Goal: Information Seeking & Learning: Compare options

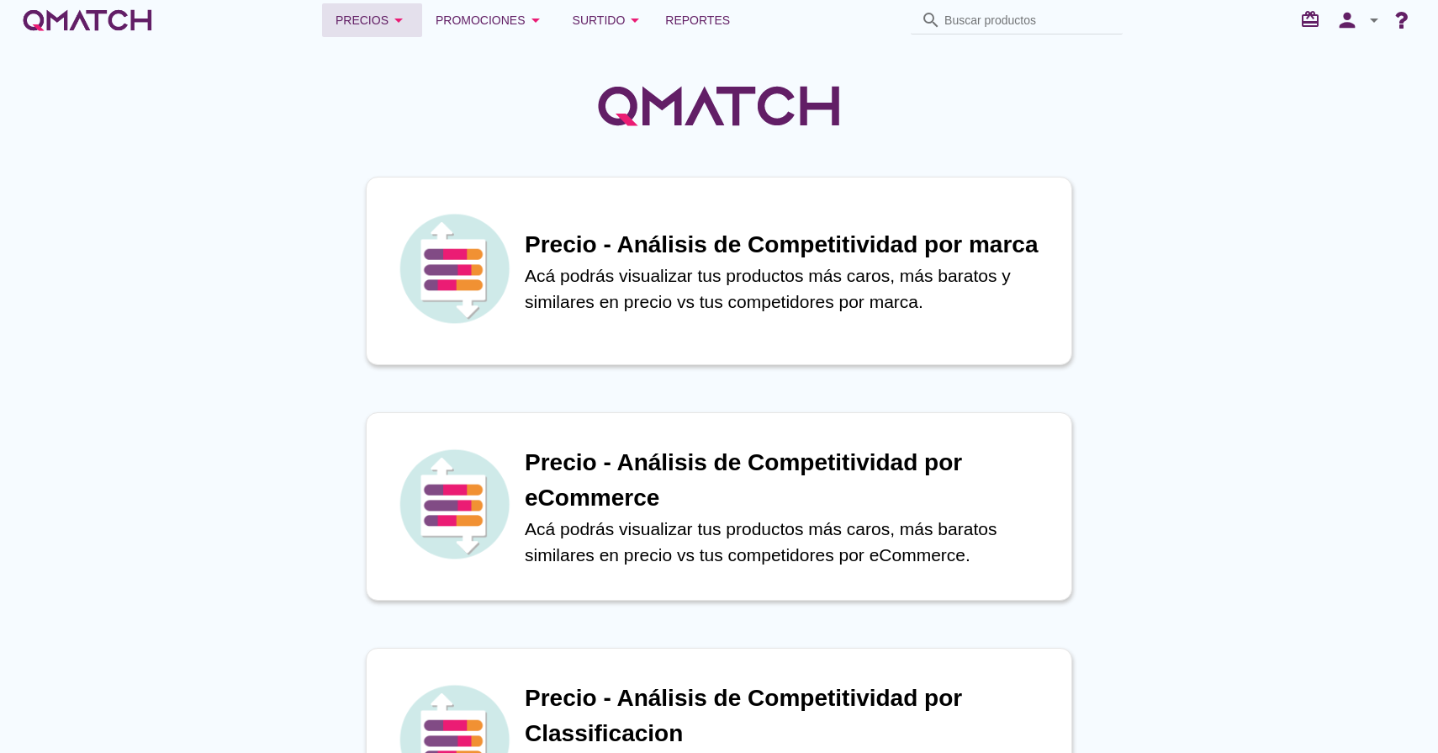
click at [360, 14] on div "Precios arrow_drop_down" at bounding box center [372, 20] width 73 height 20
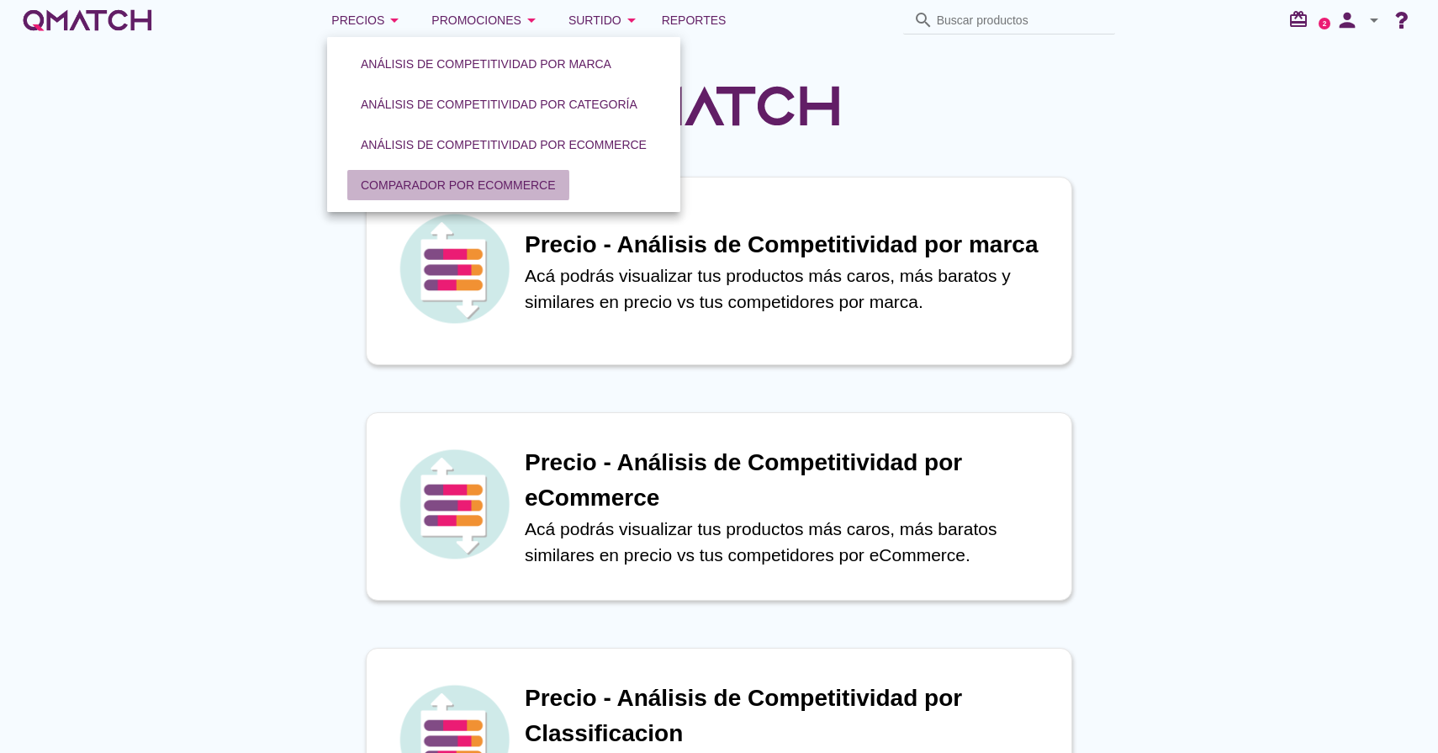
click at [424, 189] on div "Comparador por eCommerce" at bounding box center [458, 186] width 195 height 18
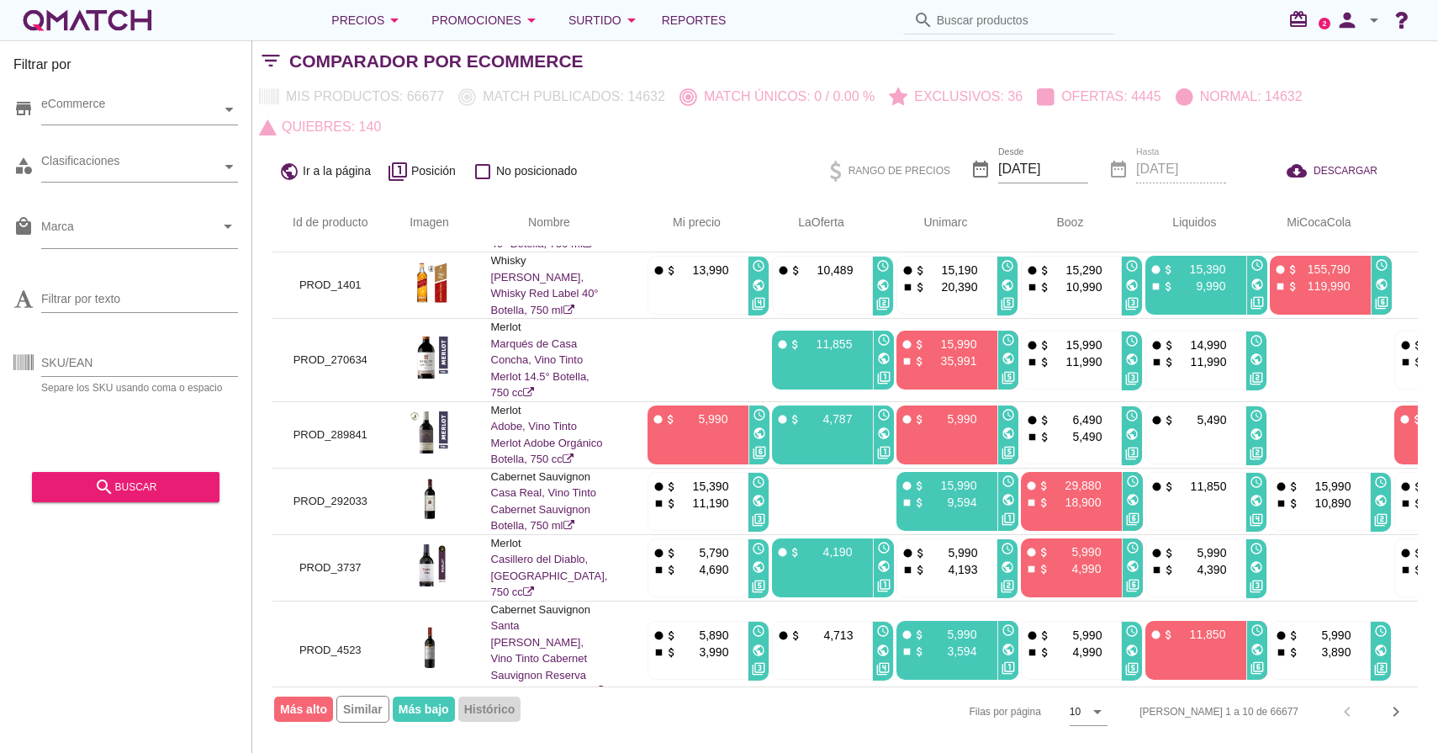
scroll to position [385, 0]
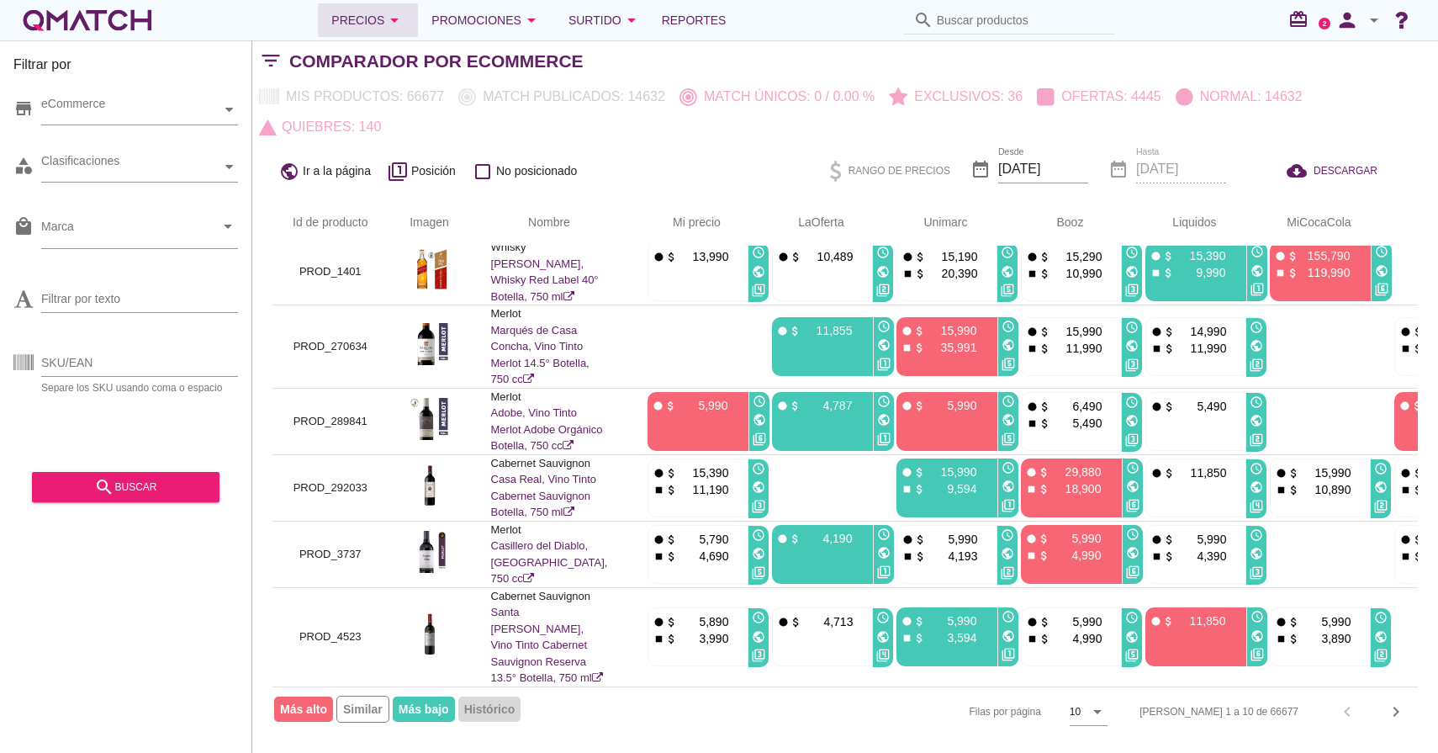
click at [405, 29] on icon "arrow_drop_down" at bounding box center [394, 20] width 20 height 20
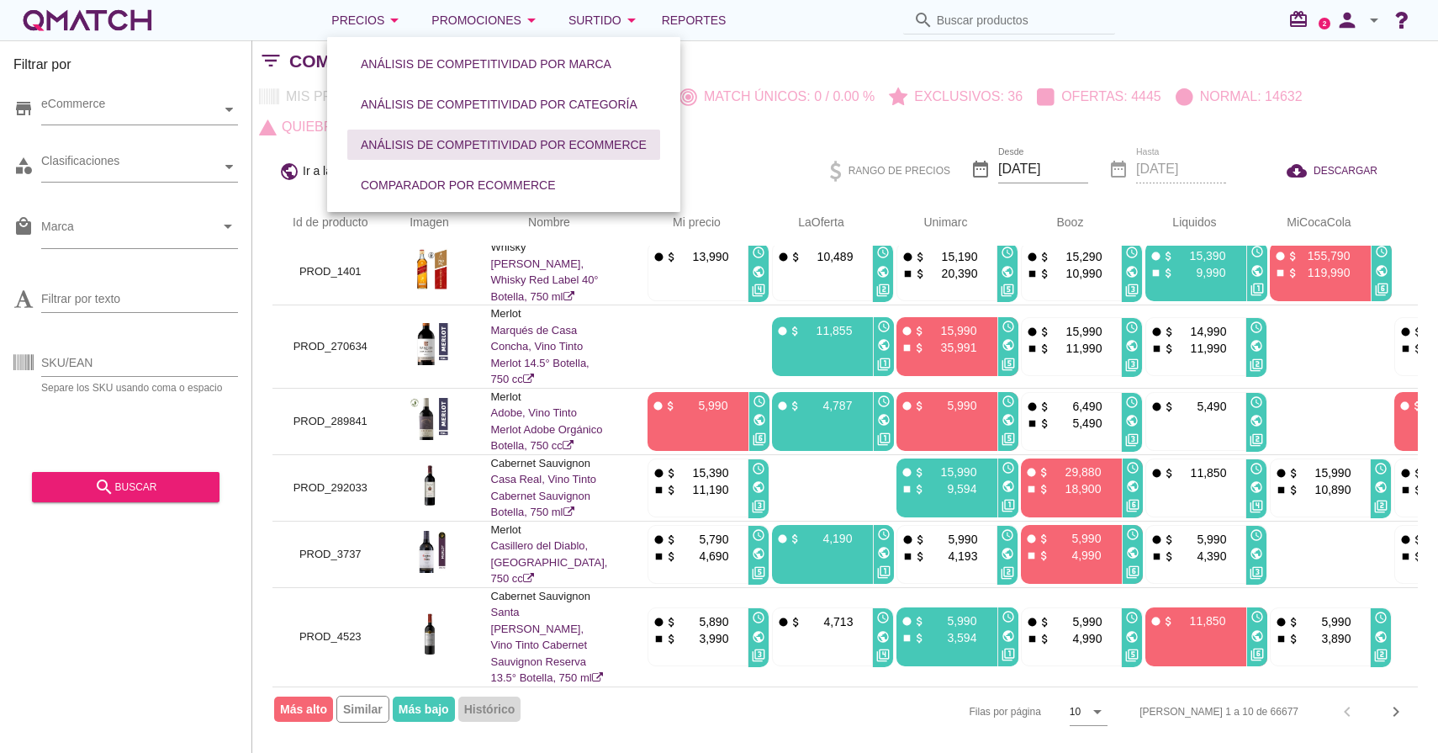
click at [470, 151] on div "Análisis de competitividad por eCommerce" at bounding box center [504, 145] width 286 height 18
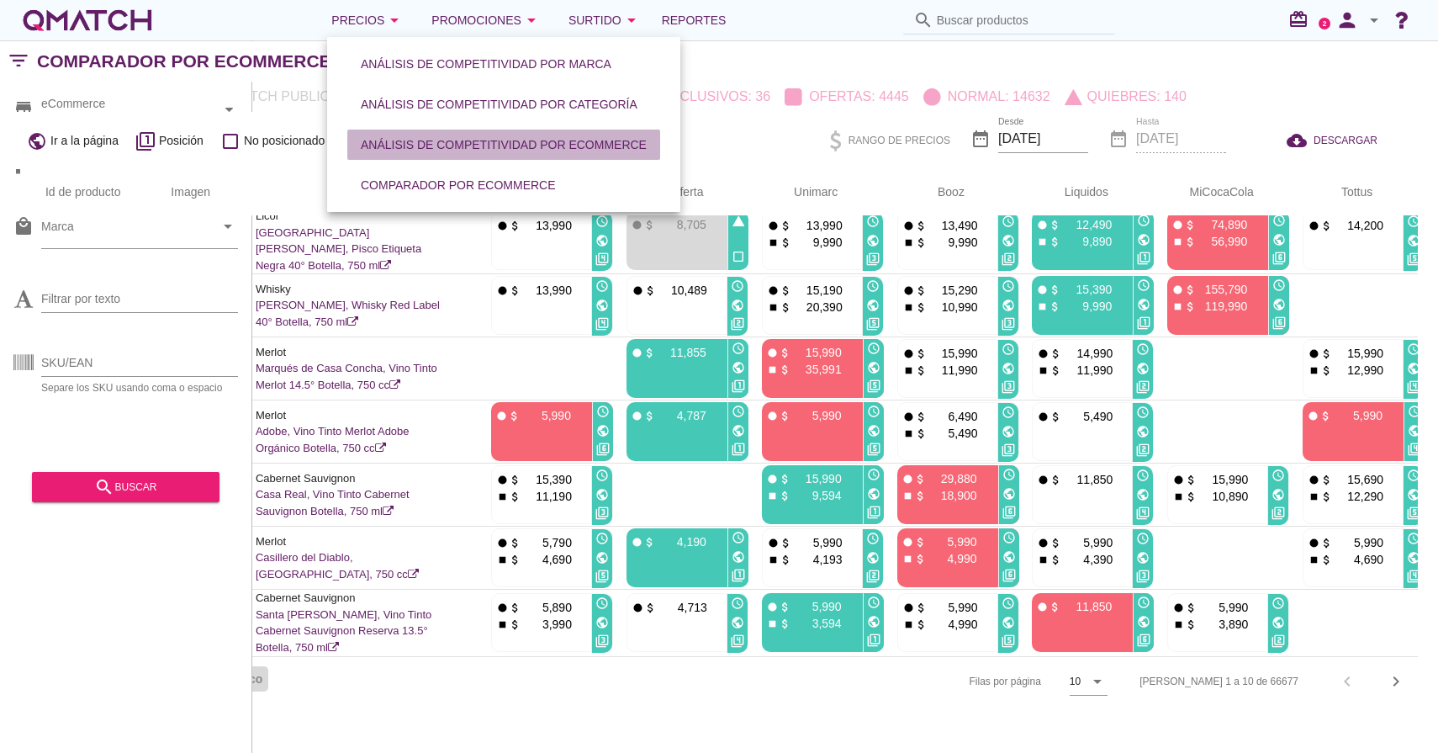
scroll to position [207, 0]
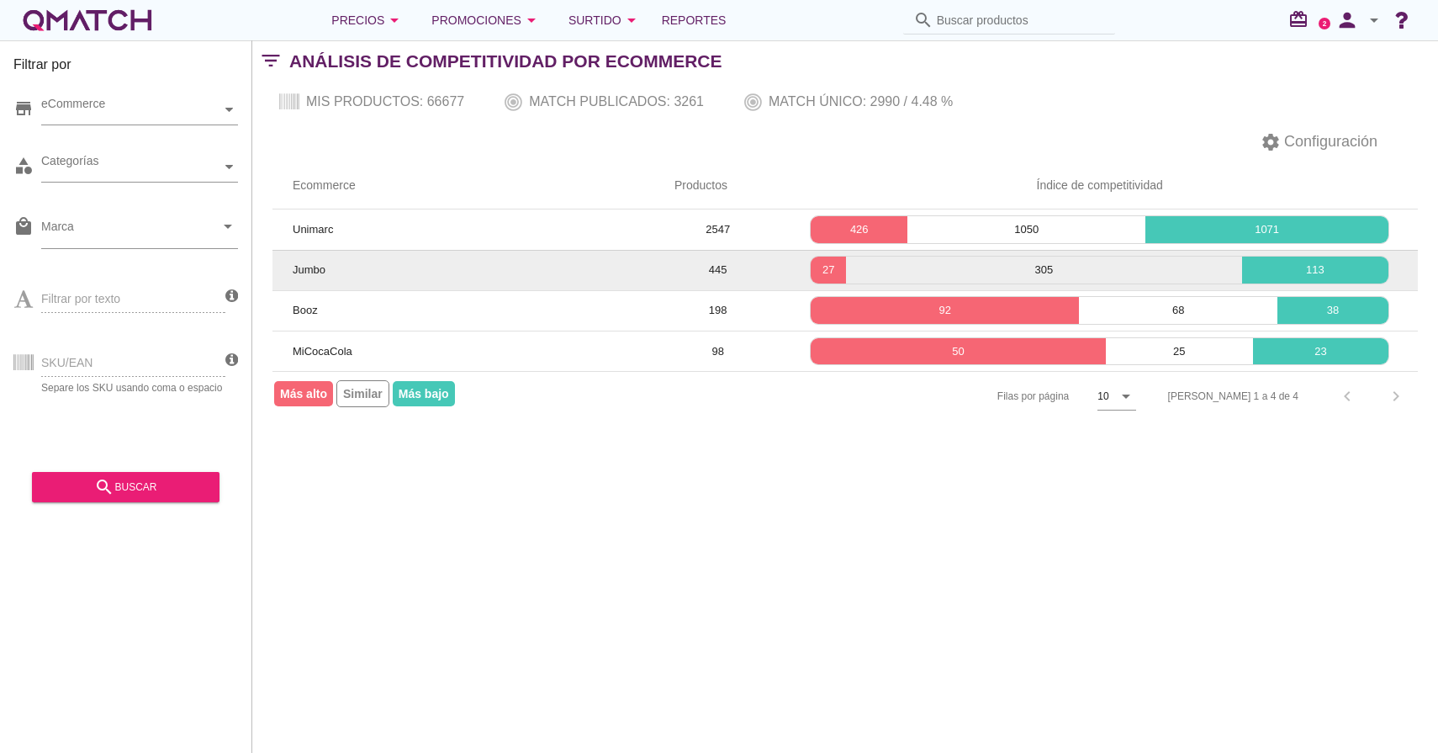
click at [713, 270] on td "445" at bounding box center [717, 270] width 127 height 40
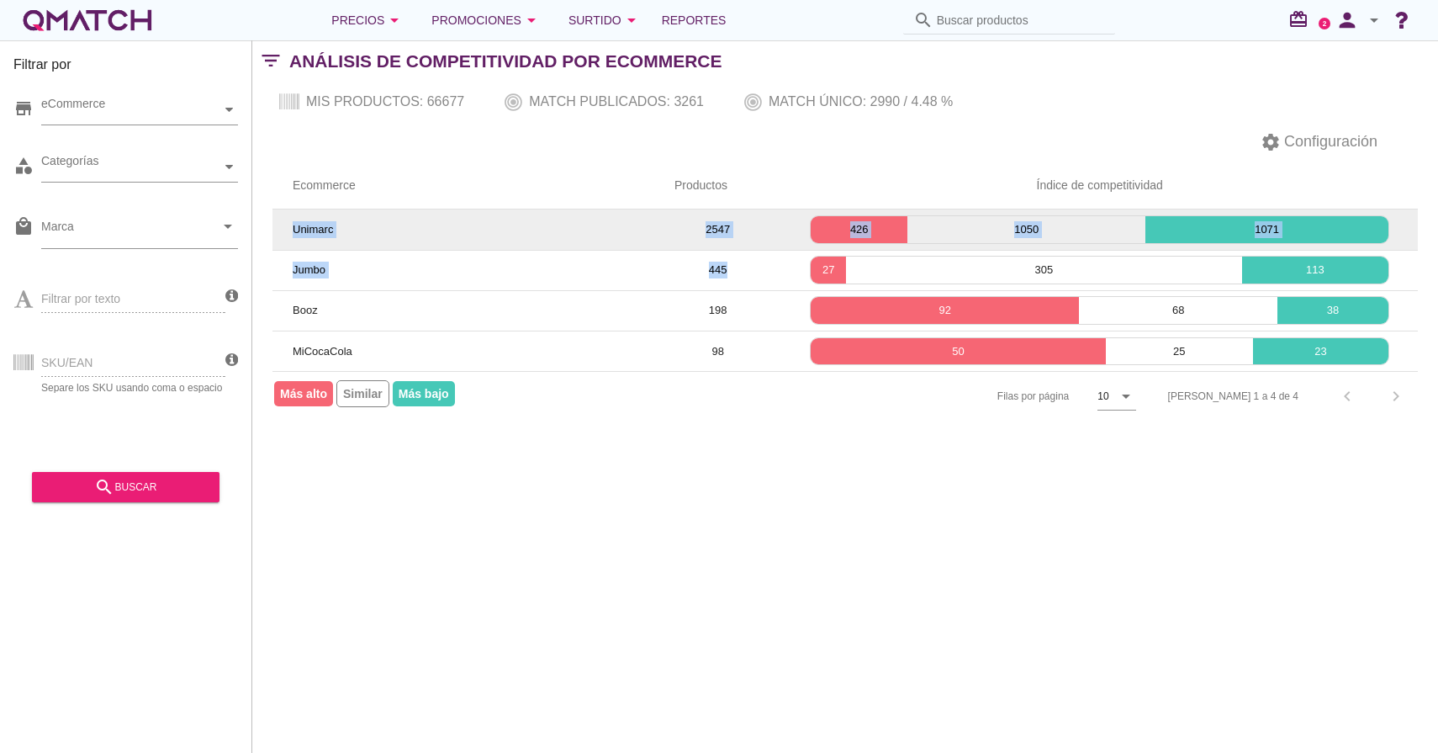
drag, startPoint x: 736, startPoint y: 273, endPoint x: 288, endPoint y: 229, distance: 450.4
click at [288, 229] on tbody "Unimarc 2547 426 1050 1071 Jumbo 445 27 305 113 Booz 198 92 68 38 MiCocaCola 98…" at bounding box center [846, 289] width 1146 height 161
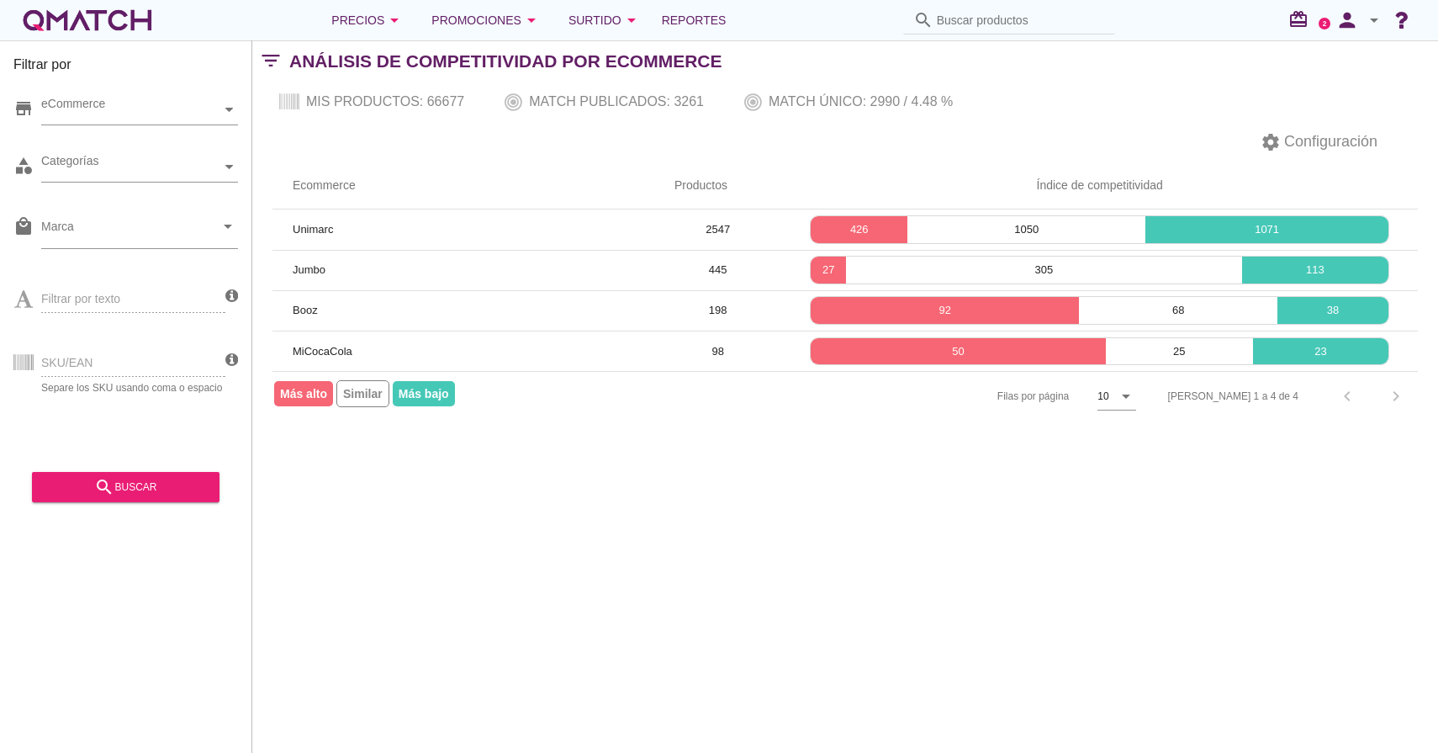
click at [620, 420] on div "[PERSON_NAME] por página 10 arrow_drop_down [PERSON_NAME] 1 a 4 de 4 chevron_le…" at bounding box center [846, 396] width 1146 height 50
click at [365, 22] on div "Precios arrow_drop_down" at bounding box center [367, 20] width 73 height 20
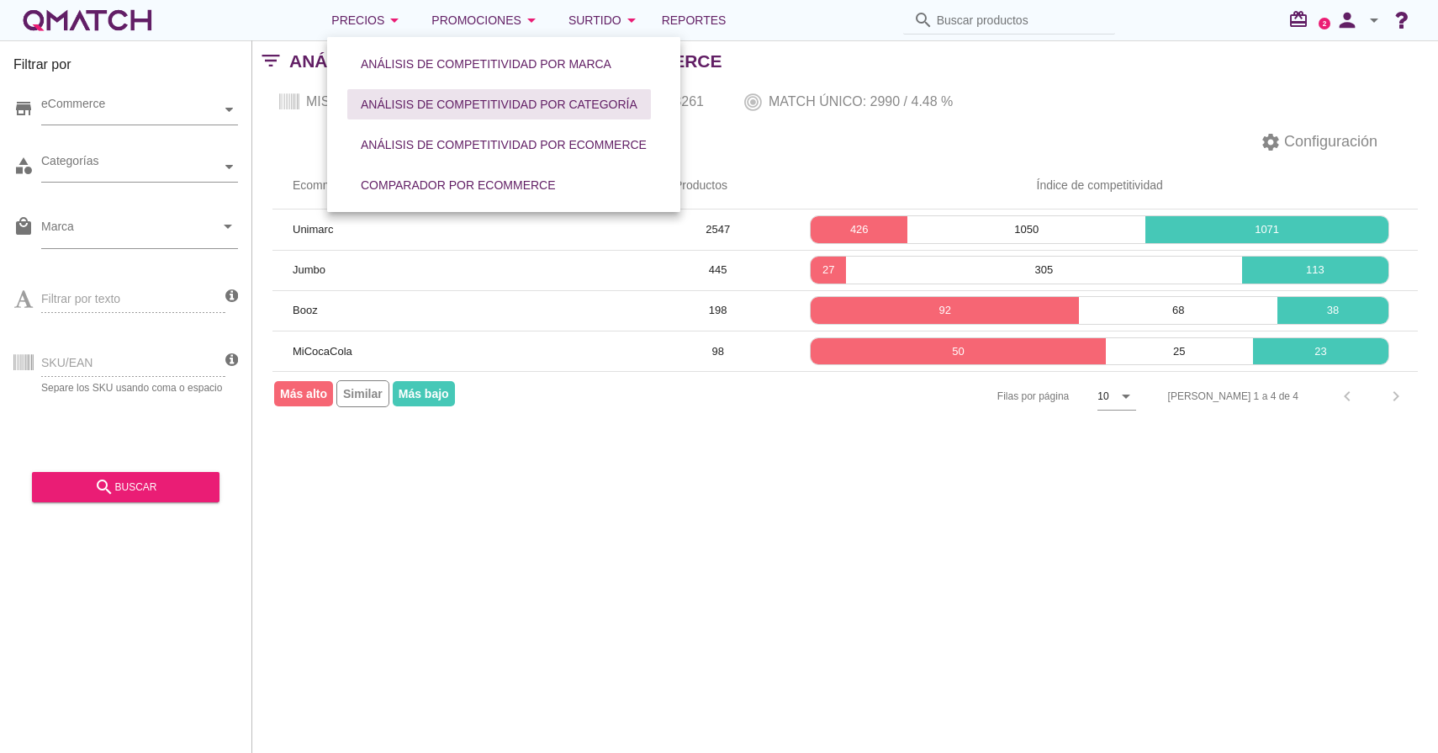
click at [463, 107] on div "Análisis de competitividad por categoría" at bounding box center [499, 105] width 277 height 18
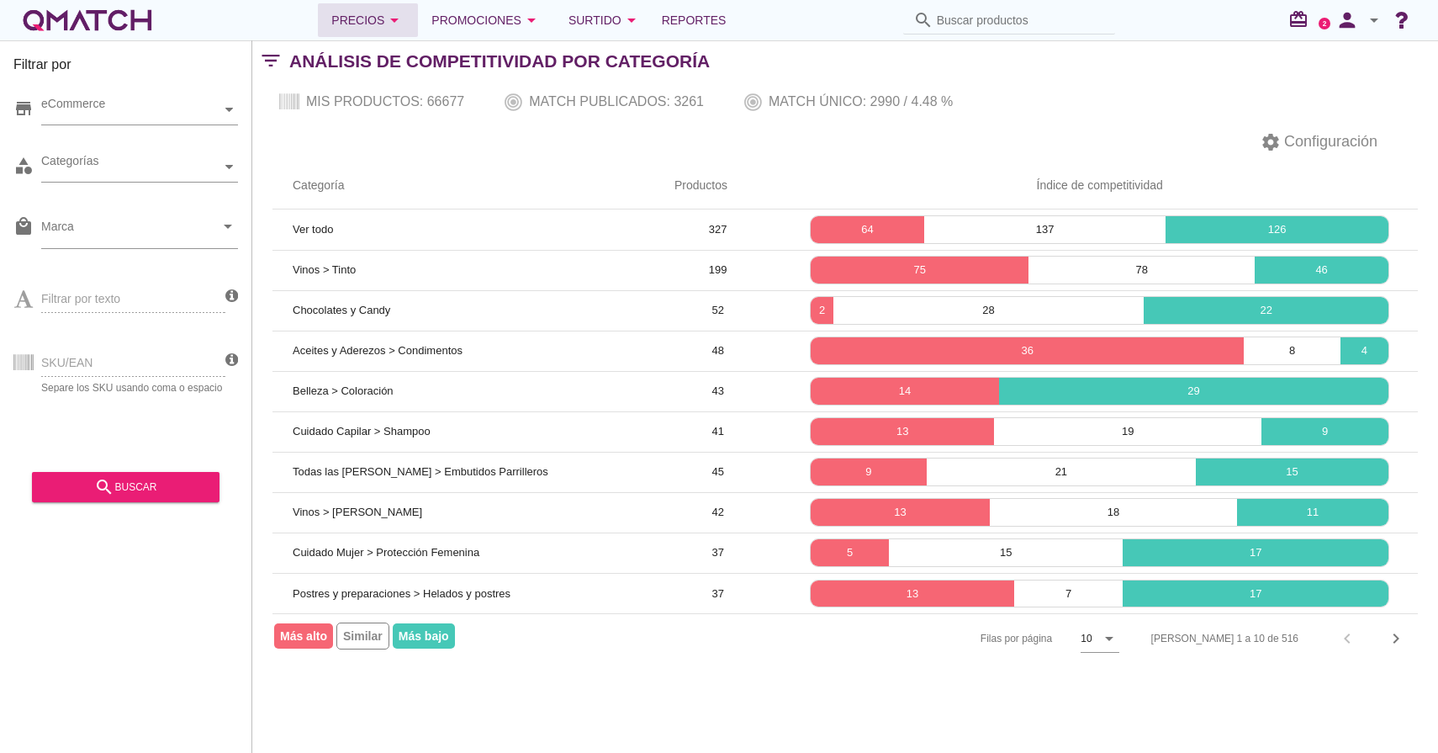
click at [405, 17] on icon "arrow_drop_down" at bounding box center [394, 20] width 20 height 20
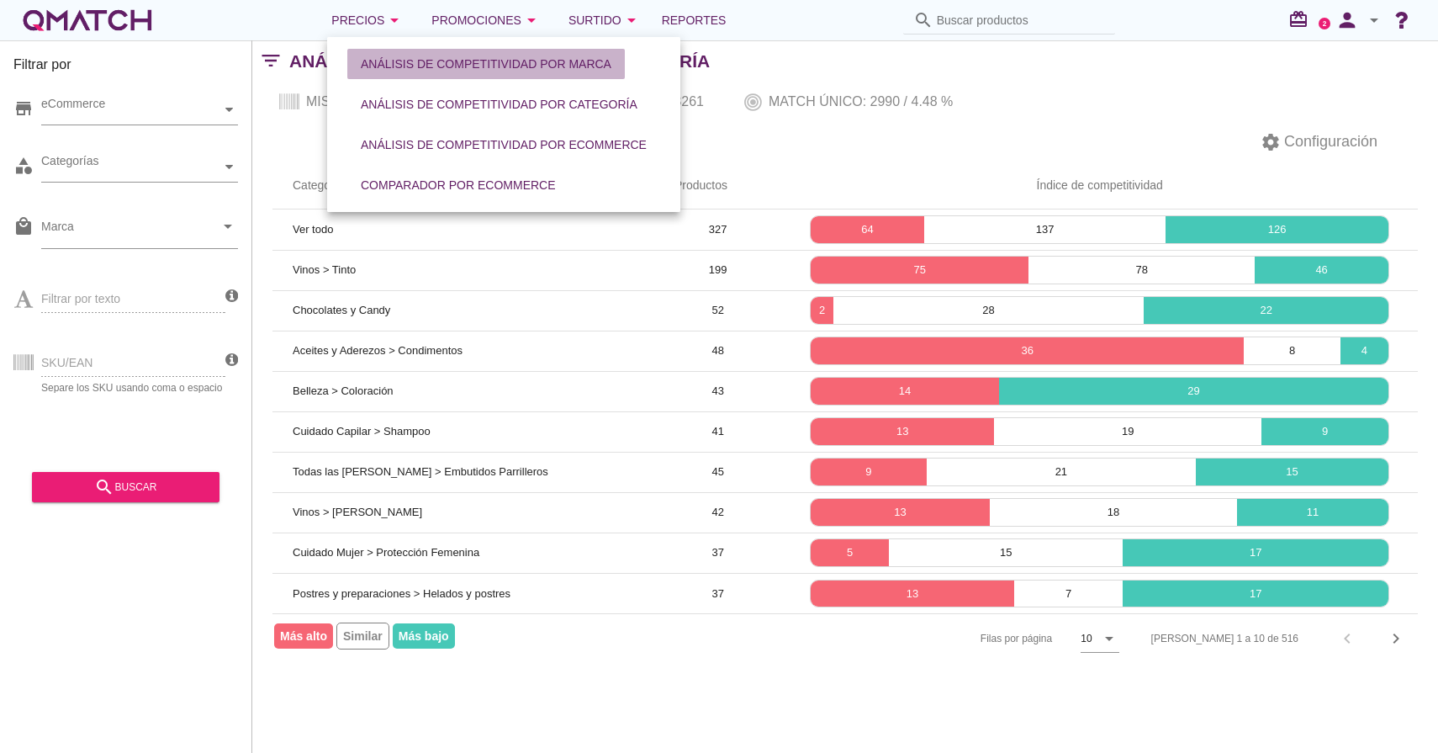
click at [437, 67] on div "Análisis de competitividad por marca" at bounding box center [486, 65] width 251 height 18
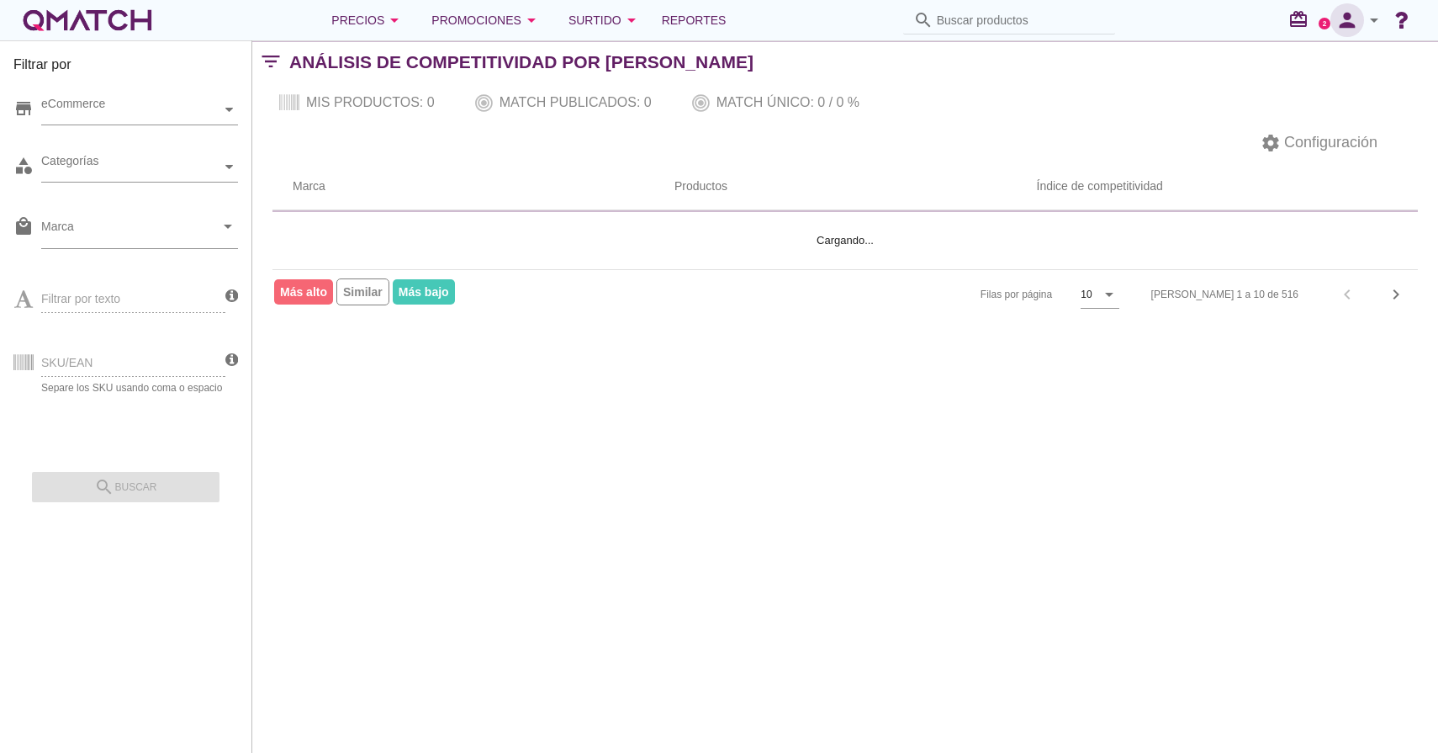
click at [1363, 25] on icon "person" at bounding box center [1348, 20] width 34 height 24
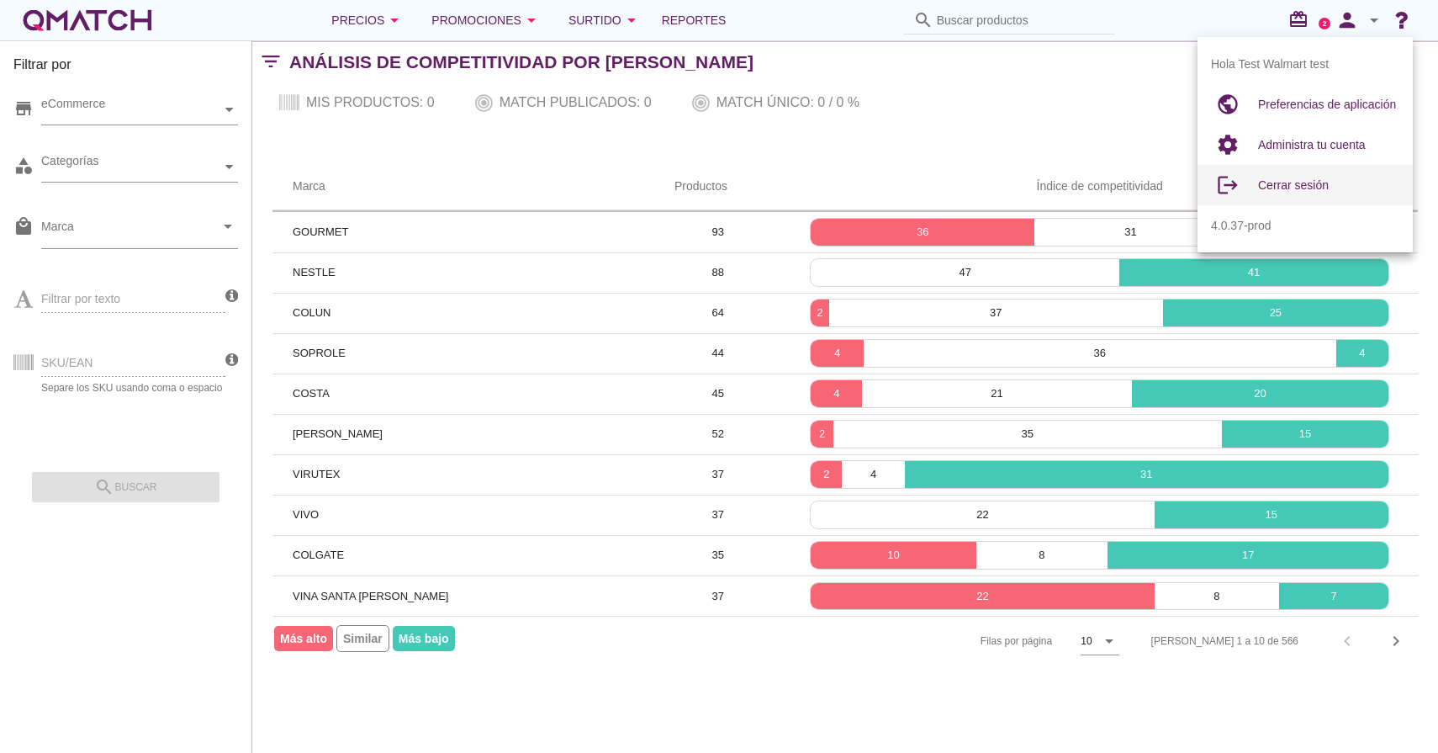
click at [1288, 198] on div "Cerrar sesión" at bounding box center [1328, 185] width 141 height 40
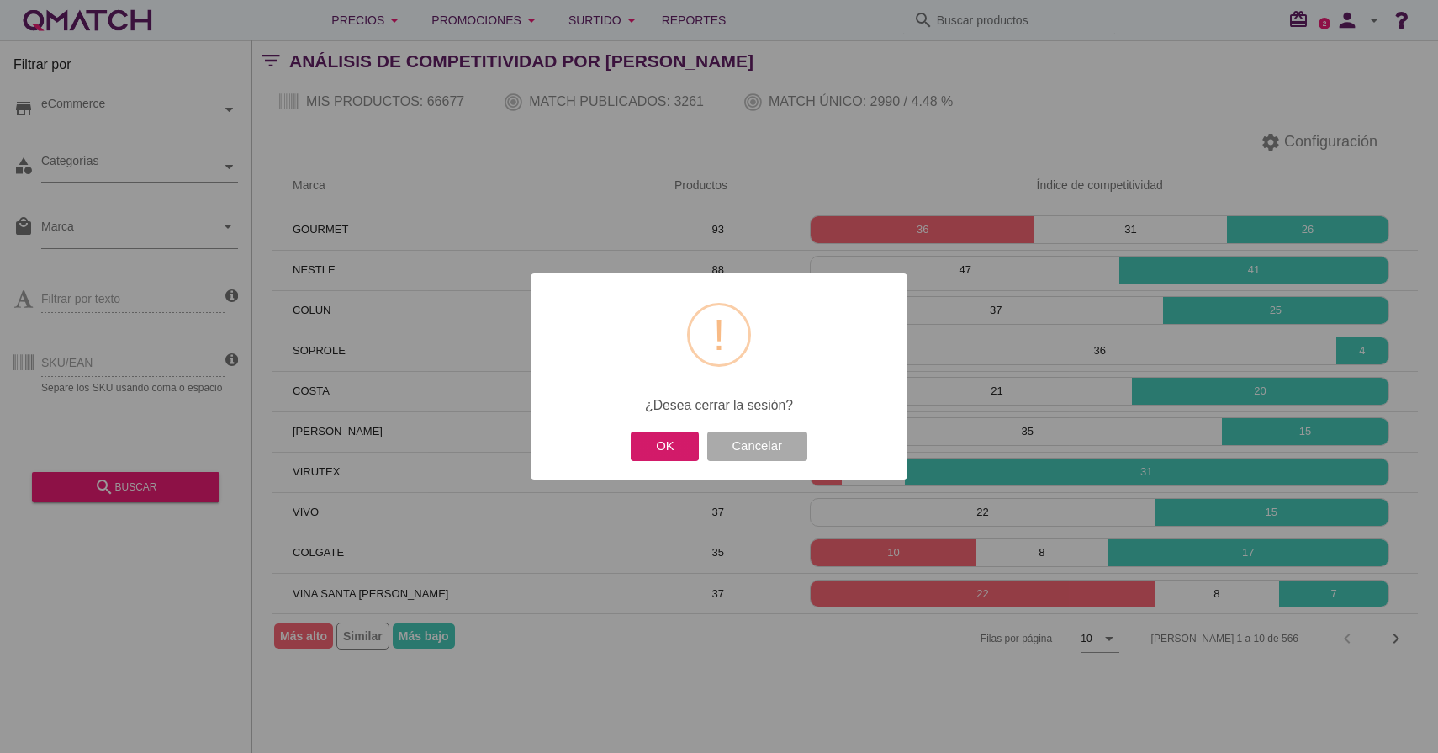
click at [659, 452] on button "OK" at bounding box center [665, 445] width 68 height 29
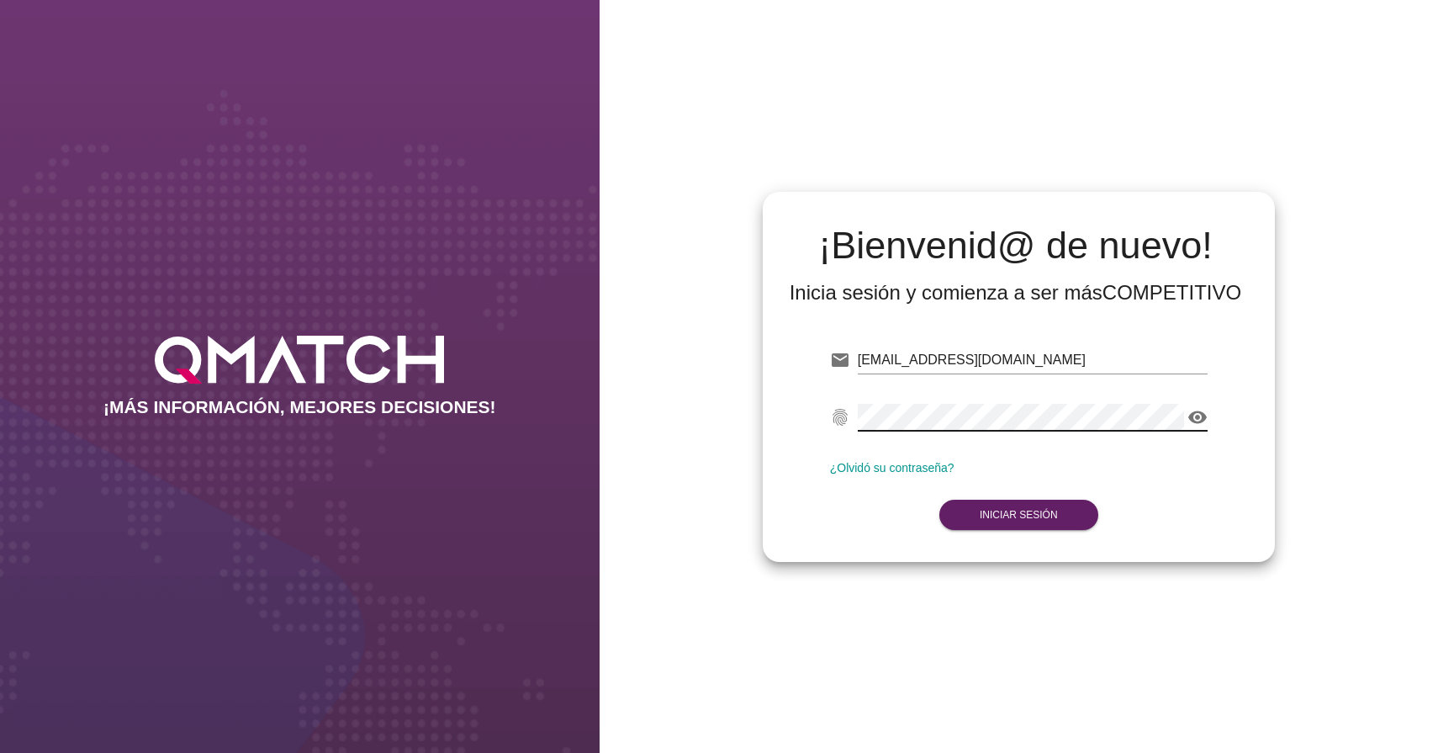
click at [929, 359] on html "¡MÁS INFORMACIÓN, MEJORES DECISIONES! ¡Bienvenid@ de nuevo! Inicia sesión y com…" at bounding box center [719, 376] width 1438 height 753
click at [929, 359] on input "[EMAIL_ADDRESS][DOMAIN_NAME]" at bounding box center [1033, 360] width 350 height 27
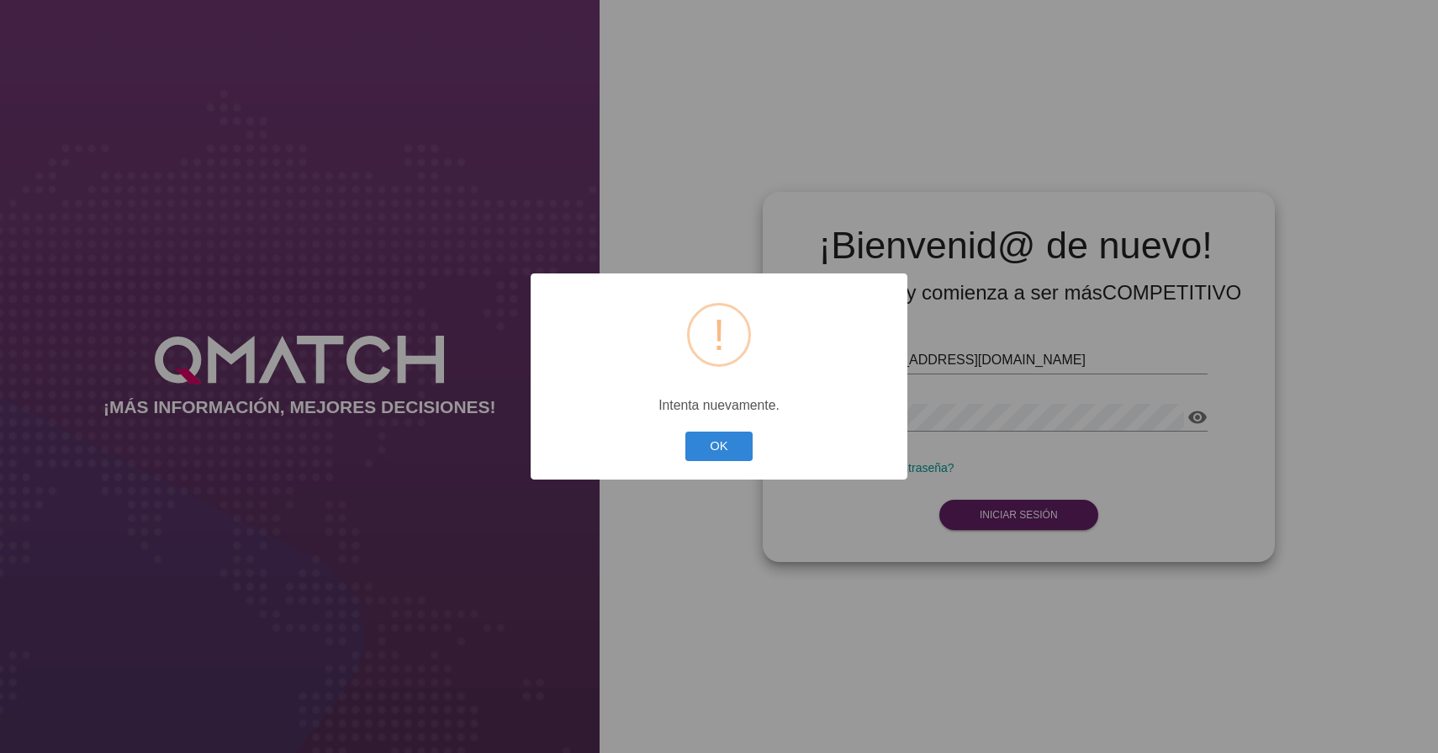
click at [701, 463] on div "OK Cancel" at bounding box center [719, 445] width 76 height 37
click at [726, 454] on button "OK" at bounding box center [719, 445] width 68 height 29
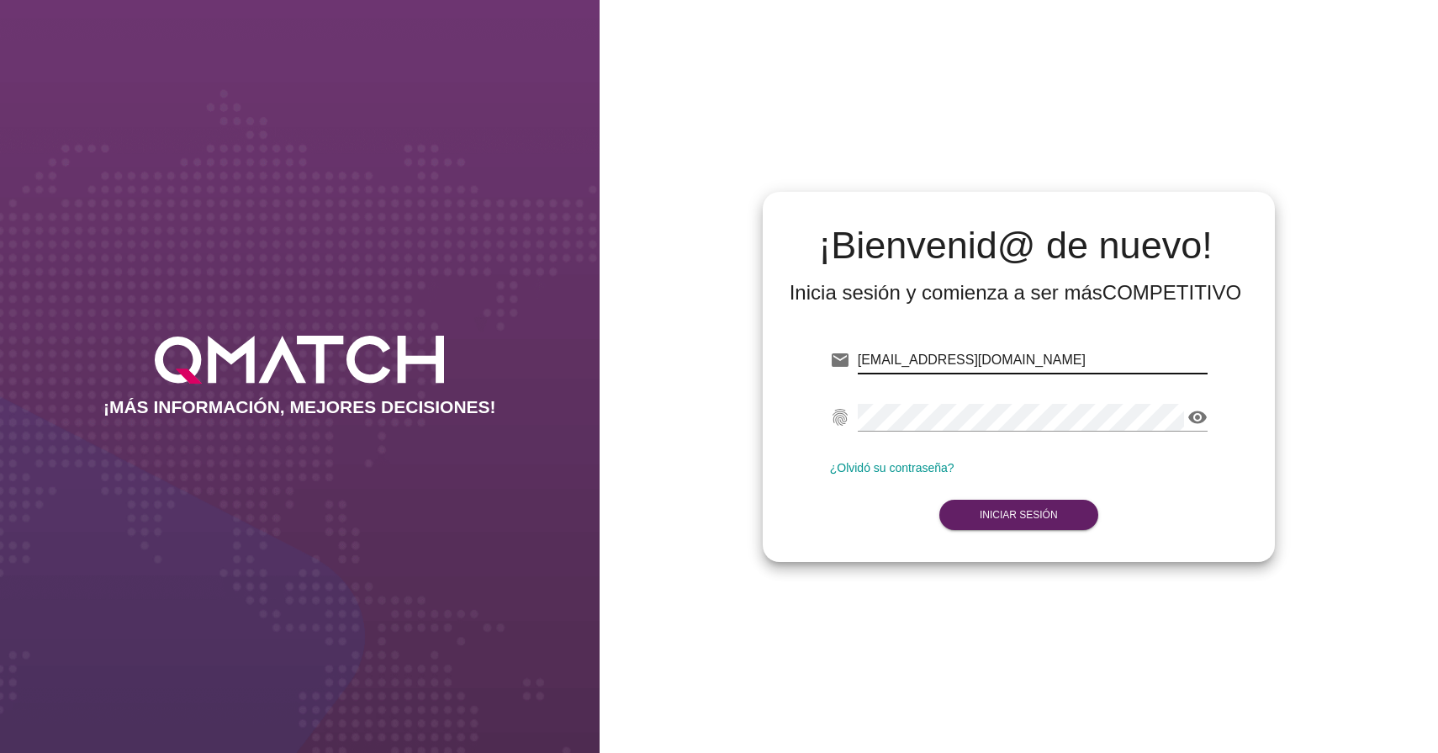
type input "test@test.makro.com"
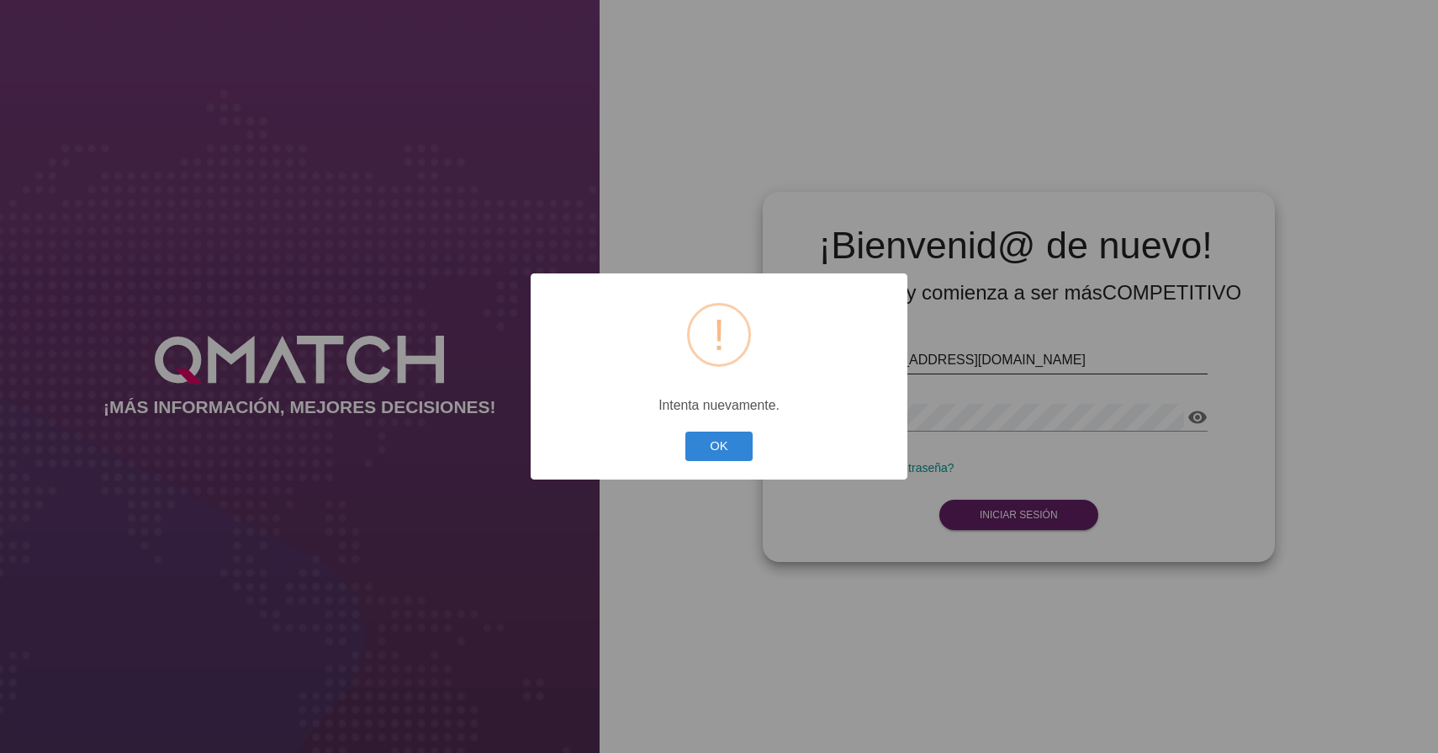
click at [685, 431] on button "OK" at bounding box center [719, 445] width 68 height 29
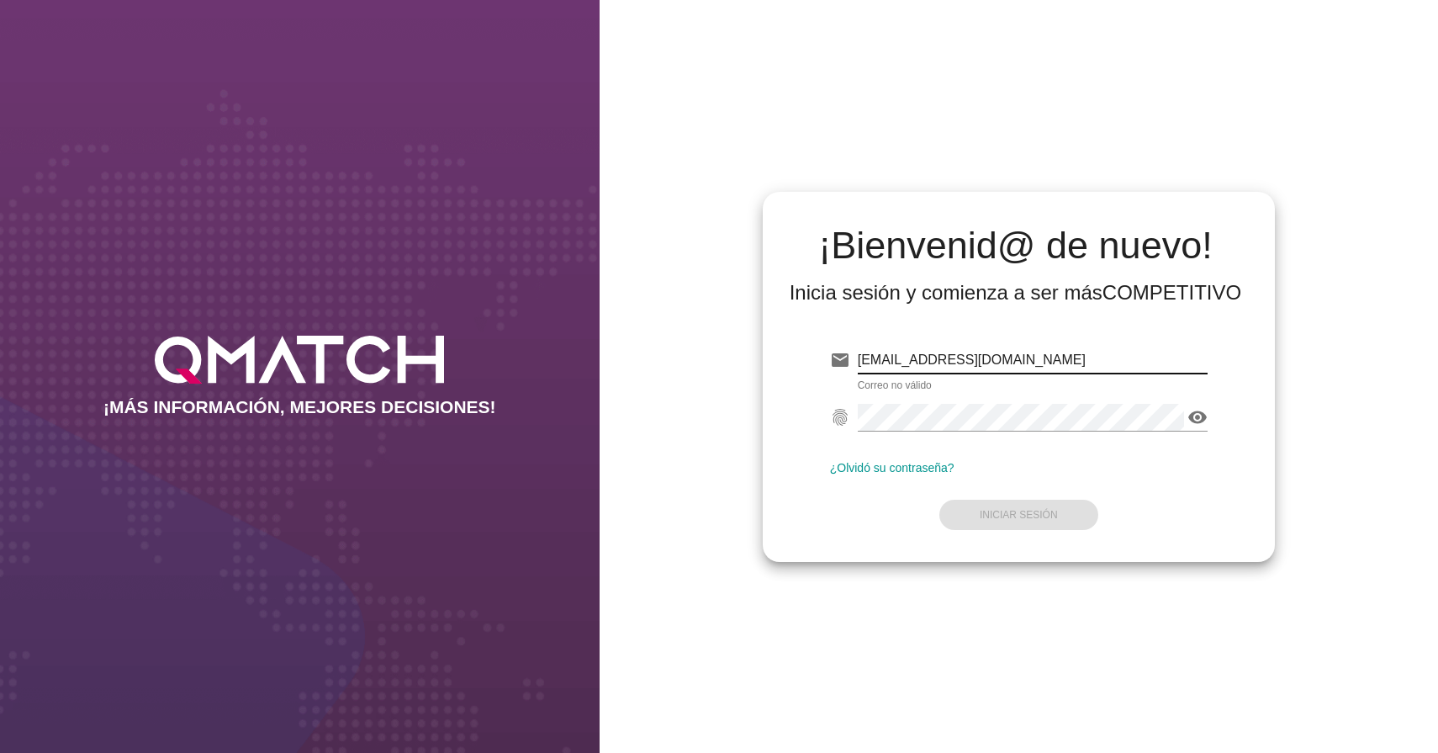
type input "test@test.makro.com.co"
